Goal: Information Seeking & Learning: Learn about a topic

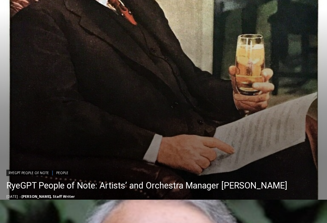
scroll to position [257, 0]
click at [177, 185] on link "RyeGPT People of Note: Artists’ and Orchestra Manager [PERSON_NAME]" at bounding box center [146, 185] width 281 height 13
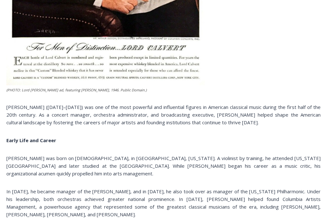
scroll to position [430, 0]
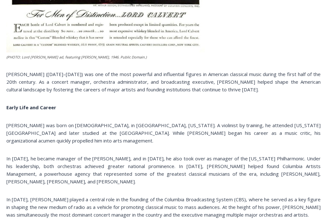
scroll to position [461, 0]
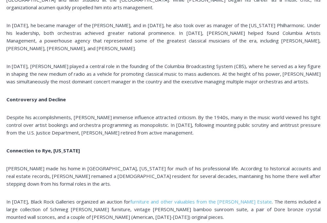
scroll to position [595, 0]
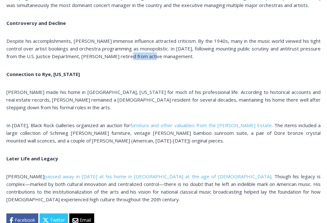
scroll to position [672, 0]
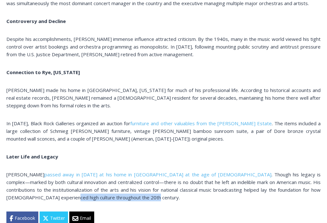
click at [319, 126] on span ". The items included a large collection of Schmieg Kotzian furniture, vintage F…" at bounding box center [163, 131] width 314 height 22
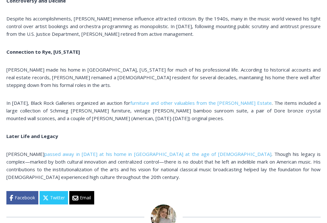
scroll to position [693, 0]
